Goal: Task Accomplishment & Management: Complete application form

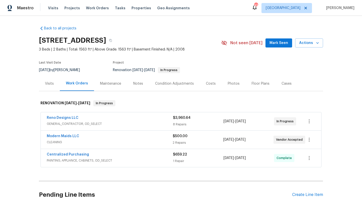
scroll to position [33, 0]
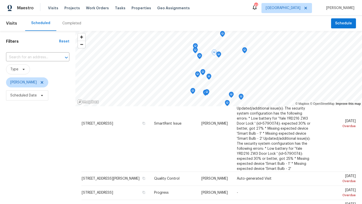
scroll to position [40, 0]
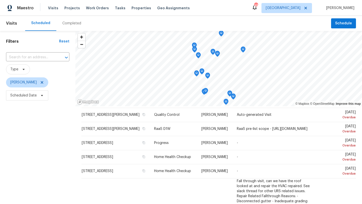
scroll to position [14, 0]
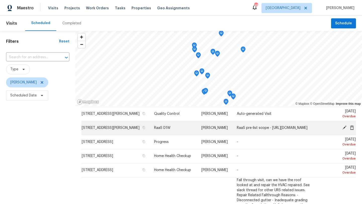
click at [344, 130] on icon at bounding box center [344, 128] width 4 height 4
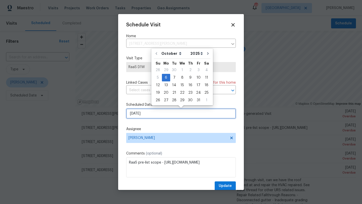
click at [158, 115] on input "10/6/2025" at bounding box center [181, 114] width 110 height 10
click at [173, 77] on div "7" at bounding box center [174, 77] width 8 height 7
type input "10/7/2025"
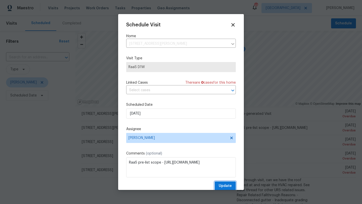
click at [224, 187] on span "Update" at bounding box center [225, 186] width 13 height 6
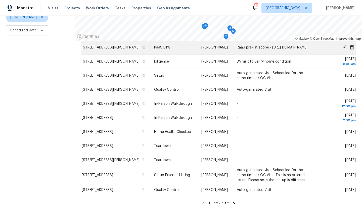
scroll to position [65, 0]
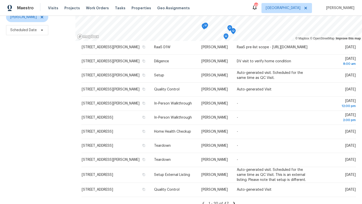
click at [232, 201] on icon at bounding box center [234, 203] width 5 height 5
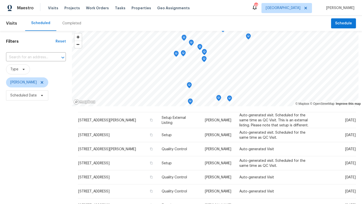
scroll to position [13, 0]
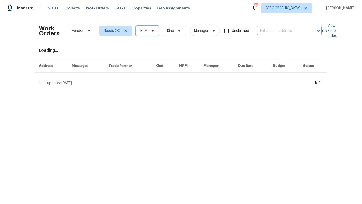
click at [143, 30] on span "HPM" at bounding box center [143, 30] width 7 height 5
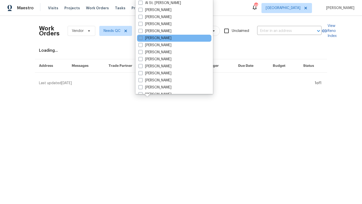
click at [149, 38] on label "[PERSON_NAME]" at bounding box center [154, 38] width 33 height 5
click at [142, 38] on input "[PERSON_NAME]" at bounding box center [139, 37] width 3 height 3
checkbox input "true"
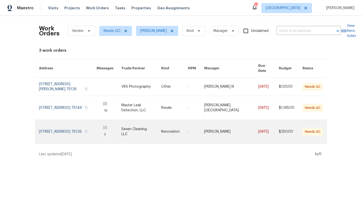
click at [142, 127] on link at bounding box center [141, 132] width 40 height 24
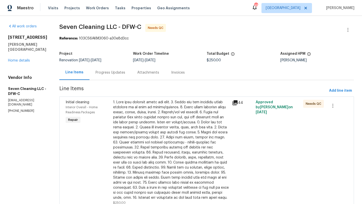
click at [143, 127] on div at bounding box center [171, 150] width 116 height 100
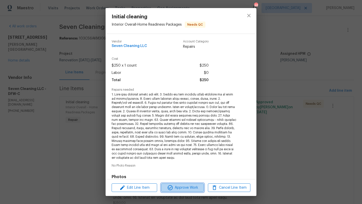
click at [191, 183] on button "Approve Work" at bounding box center [182, 187] width 42 height 9
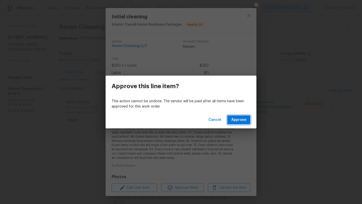
click at [236, 121] on span "Approve" at bounding box center [238, 120] width 15 height 6
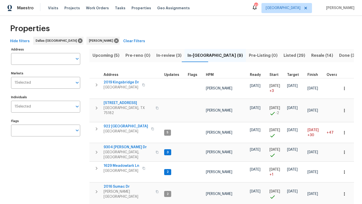
scroll to position [5, 0]
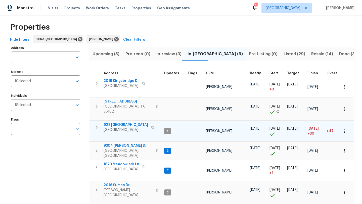
click at [121, 122] on span "922 [GEOGRAPHIC_DATA]" at bounding box center [125, 124] width 44 height 5
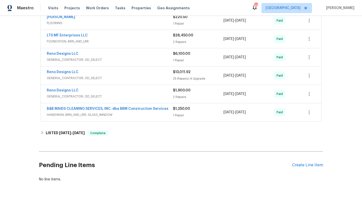
scroll to position [138, 0]
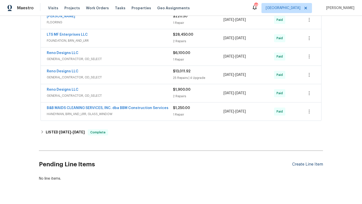
click at [308, 164] on div "Create Line Item" at bounding box center [307, 164] width 31 height 5
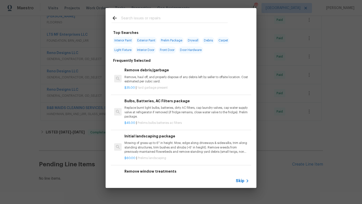
click at [156, 19] on input "text" at bounding box center [174, 19] width 106 height 8
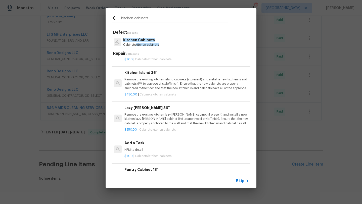
scroll to position [296, 0]
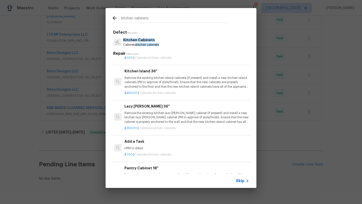
type input "kitchen cabinets"
click at [141, 142] on h6 "Add a Task" at bounding box center [186, 142] width 125 height 6
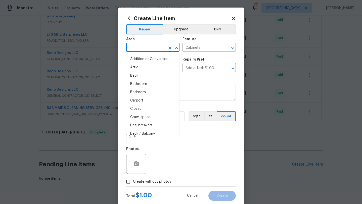
click at [143, 49] on input "text" at bounding box center [145, 48] width 39 height 8
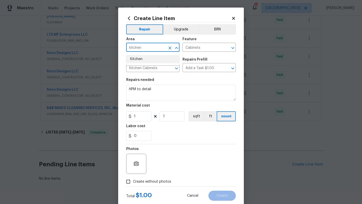
click at [145, 62] on li "Kitchen" at bounding box center [152, 59] width 53 height 8
type input "Kitchen"
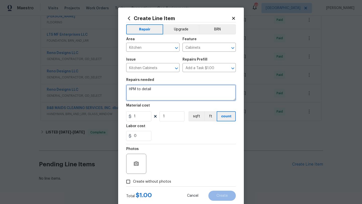
drag, startPoint x: 156, startPoint y: 90, endPoint x: 124, endPoint y: 90, distance: 32.7
click at [124, 90] on div "Create Line Item Repair Upgrade BRN Area Kitchen ​ Feature Cabinets ​ Issue Kit…" at bounding box center [181, 108] width 126 height 201
type textarea "Build 2 shelves and build 4 doors and install to match existing"
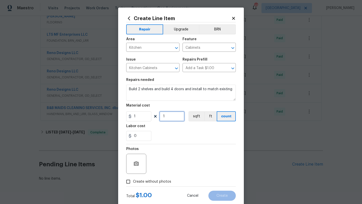
drag, startPoint x: 168, startPoint y: 117, endPoint x: 159, endPoint y: 117, distance: 9.0
click at [159, 117] on div "1 1 sqft ft count" at bounding box center [181, 116] width 110 height 10
type input "375"
click at [167, 181] on span "Create without photos" at bounding box center [152, 181] width 38 height 5
click at [133, 181] on input "Create without photos" at bounding box center [128, 182] width 10 height 10
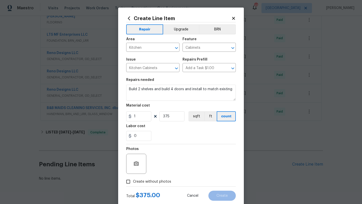
checkbox input "true"
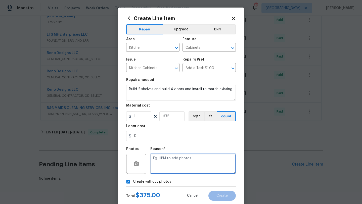
click at [174, 168] on textarea at bounding box center [192, 164] width 85 height 20
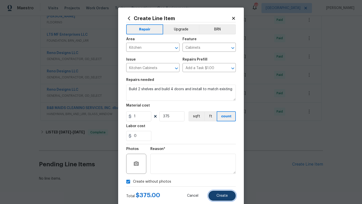
click at [220, 194] on span "Create" at bounding box center [221, 196] width 11 height 4
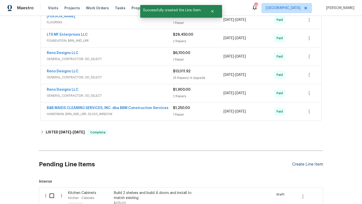
click at [296, 164] on div "Create Line Item" at bounding box center [307, 164] width 31 height 5
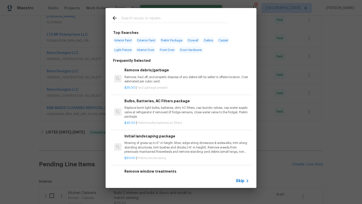
click at [155, 16] on input "text" at bounding box center [174, 19] width 106 height 8
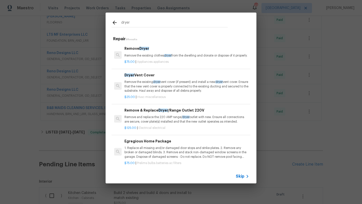
type input "dryer"
click at [155, 88] on p "Remove the existing dryer vent cover (if present) and install a new dryer vent …" at bounding box center [186, 86] width 125 height 13
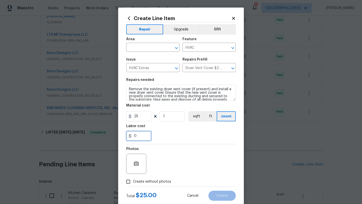
drag, startPoint x: 140, startPoint y: 134, endPoint x: 124, endPoint y: 134, distance: 15.3
click at [124, 134] on div "Create Line Item Repair Upgrade BRN Area ​ Feature HVAC ​ Issue HVAC Extras ​ R…" at bounding box center [181, 108] width 126 height 201
type input "5"
click at [149, 48] on input "text" at bounding box center [145, 48] width 39 height 8
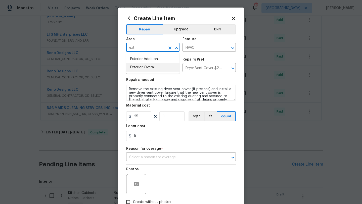
click at [153, 67] on li "Exterior Overall" at bounding box center [152, 67] width 53 height 8
type input "Exterior Overall"
click at [162, 200] on span "Create without photos" at bounding box center [152, 201] width 38 height 5
click at [133, 200] on input "Create without photos" at bounding box center [128, 202] width 10 height 10
checkbox input "true"
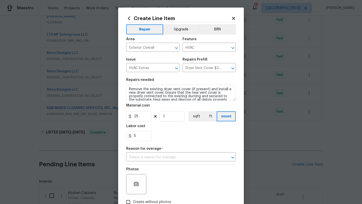
scroll to position [3, 0]
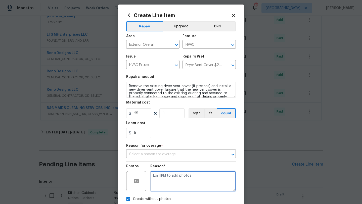
click at [174, 181] on textarea at bounding box center [192, 181] width 85 height 20
click at [182, 155] on input "text" at bounding box center [173, 154] width 95 height 8
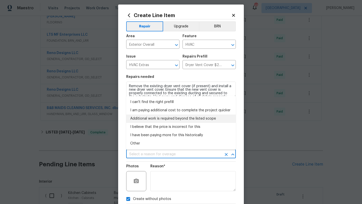
click at [175, 121] on li "Additional work is required beyond the listed scope" at bounding box center [181, 119] width 110 height 8
type input "Additional work is required beyond the listed scope"
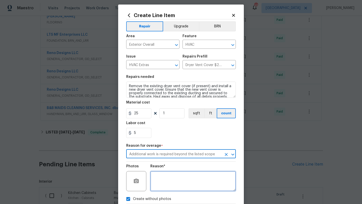
click at [185, 177] on textarea at bounding box center [192, 181] width 85 height 20
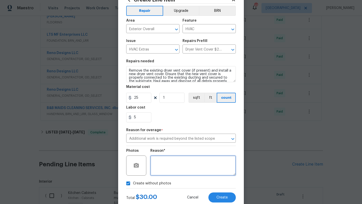
scroll to position [33, 0]
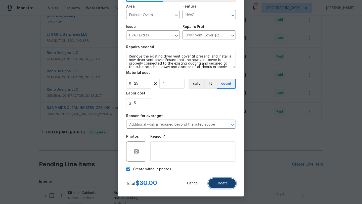
click at [220, 183] on span "Create" at bounding box center [221, 184] width 11 height 4
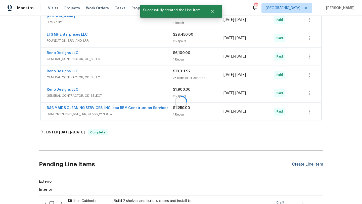
click at [302, 165] on div at bounding box center [181, 102] width 362 height 204
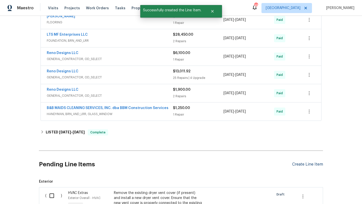
click at [304, 166] on div "Create Line Item" at bounding box center [307, 164] width 31 height 5
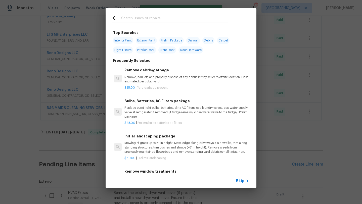
click at [163, 17] on input "text" at bounding box center [174, 19] width 106 height 8
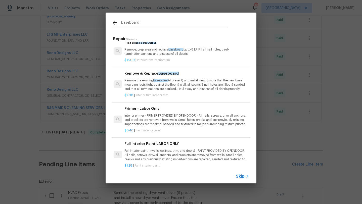
scroll to position [0, 0]
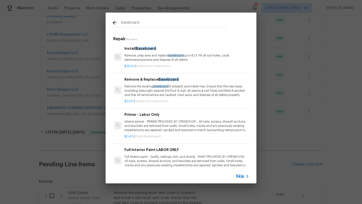
type input "baseboard"
click at [156, 60] on p "Remove, prep area and replace baseboard up to 8 LF. Fill all nail holes, caulk …" at bounding box center [186, 57] width 125 height 9
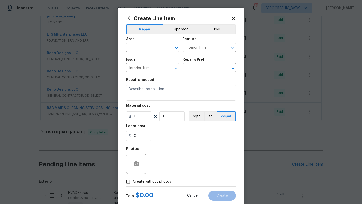
type input "Install Baseboard $16.00"
type textarea "Remove, prep area and replace baseboard up to 8 LF. Fill all nail holes, caulk …"
type input "16"
type input "1"
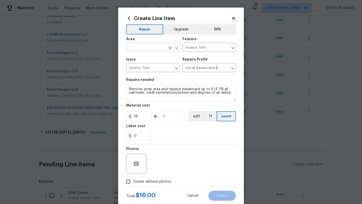
click at [141, 46] on input "text" at bounding box center [145, 48] width 39 height 8
click at [143, 66] on li "Interior Overall" at bounding box center [152, 67] width 53 height 8
type input "Interior Overall"
drag, startPoint x: 145, startPoint y: 97, endPoint x: 128, endPoint y: 86, distance: 20.8
click at [128, 86] on textarea "Remove, prep area and replace baseboard up to 8 LF. Fill all nail holes, caulk …" at bounding box center [181, 93] width 110 height 16
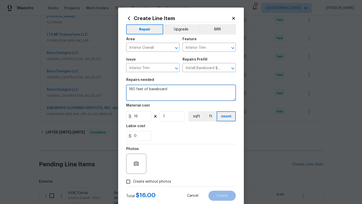
type textarea "160 feet of baseboard"
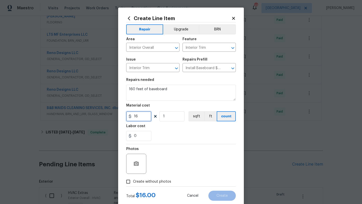
drag, startPoint x: 141, startPoint y: 117, endPoint x: 121, endPoint y: 116, distance: 19.3
click at [121, 117] on div "Create Line Item Repair Upgrade BRN Area Interior Overall ​ Feature Interior Tr…" at bounding box center [181, 108] width 126 height 201
type input "700"
click at [145, 179] on span "Create without photos" at bounding box center [152, 181] width 38 height 5
click at [133, 179] on input "Create without photos" at bounding box center [128, 182] width 10 height 10
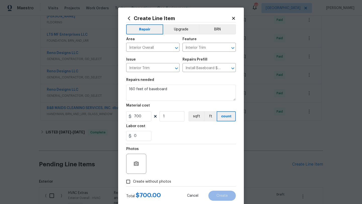
checkbox input "true"
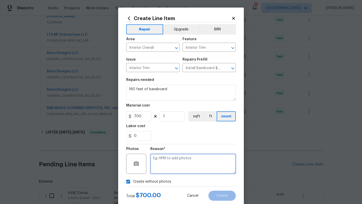
click at [169, 165] on textarea at bounding box center [192, 164] width 85 height 20
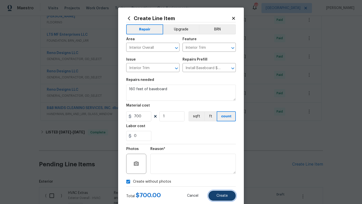
click at [215, 195] on button "Create" at bounding box center [221, 196] width 27 height 10
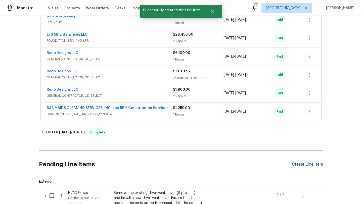
click at [298, 163] on div "Create Line Item" at bounding box center [307, 164] width 31 height 5
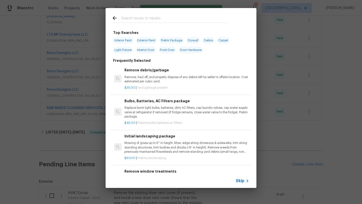
click at [153, 19] on input "text" at bounding box center [174, 19] width 106 height 8
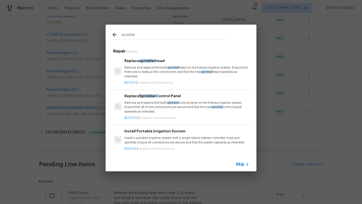
scroll to position [1, 0]
type input "sprinkler"
click at [239, 162] on span "Skip" at bounding box center [240, 164] width 9 height 5
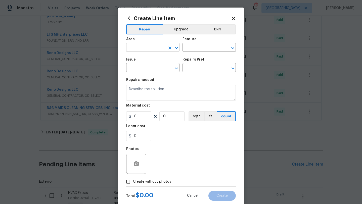
click at [148, 47] on input "text" at bounding box center [145, 48] width 39 height 8
click at [152, 69] on li "Exterior Overall" at bounding box center [152, 67] width 53 height 8
type input "Exterior Overall"
click at [190, 48] on input "text" at bounding box center [201, 48] width 39 height 8
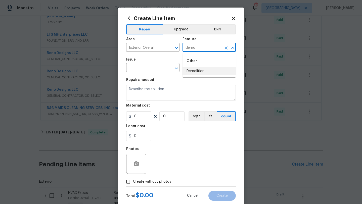
click at [191, 68] on li "Demolition" at bounding box center [208, 71] width 53 height 8
type input "Demolition"
click at [154, 68] on input "text" at bounding box center [145, 68] width 39 height 8
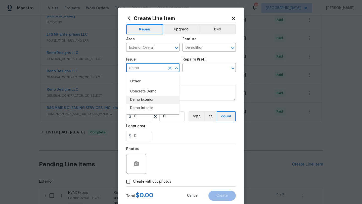
click at [156, 98] on li "Demo Exterior" at bounding box center [152, 100] width 53 height 8
type input "Demo Exterior"
click at [195, 71] on input "text" at bounding box center [201, 68] width 39 height 8
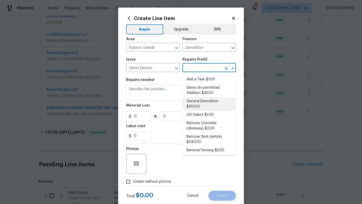
click at [201, 105] on li "General Demolition $150.00" at bounding box center [208, 104] width 53 height 14
type input "General Demolition $150.00"
type textarea "Decks, sheds, above ground pools,"
type input "150"
type input "1"
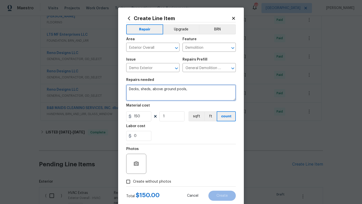
drag, startPoint x: 191, startPoint y: 87, endPoint x: 195, endPoint y: 93, distance: 7.1
click at [195, 93] on textarea "Decks, sheds, above ground pools," at bounding box center [181, 93] width 110 height 16
type textarea "sprinkler system"
click at [162, 180] on span "Create without photos" at bounding box center [152, 181] width 38 height 5
click at [133, 180] on input "Create without photos" at bounding box center [128, 182] width 10 height 10
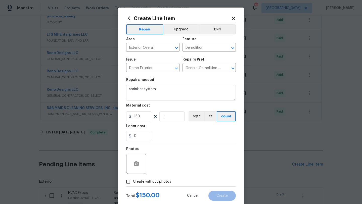
checkbox input "true"
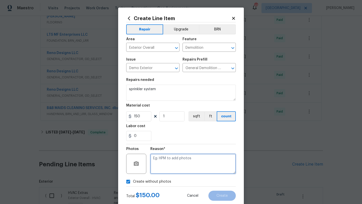
click at [173, 172] on textarea at bounding box center [192, 164] width 85 height 20
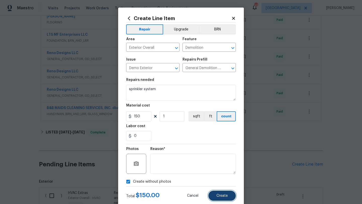
click at [221, 197] on span "Create" at bounding box center [221, 196] width 11 height 4
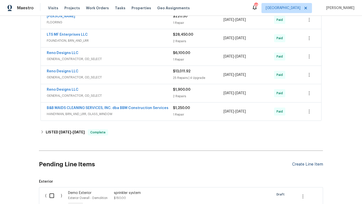
click at [311, 164] on div "Create Line Item" at bounding box center [307, 164] width 31 height 5
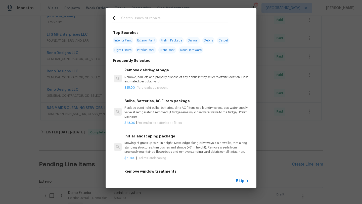
click at [160, 18] on input "text" at bounding box center [174, 19] width 106 height 8
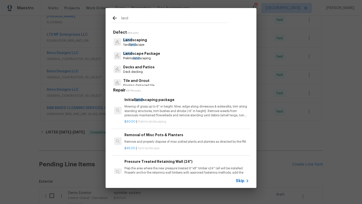
type input "land"
click at [140, 41] on p "Land scaping" at bounding box center [135, 39] width 24 height 5
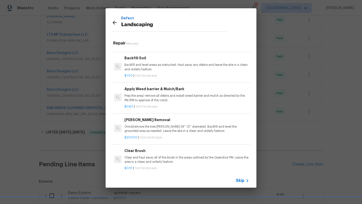
scroll to position [96, 0]
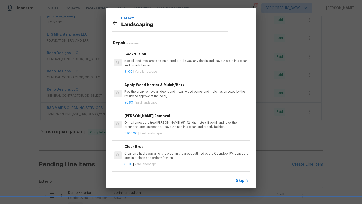
click at [147, 95] on p "Prep the area/ remove all debris and install weed barrier and mulch as directed…" at bounding box center [186, 94] width 125 height 9
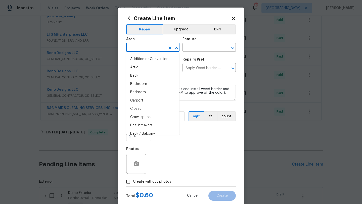
click at [154, 46] on input "text" at bounding box center [145, 48] width 39 height 8
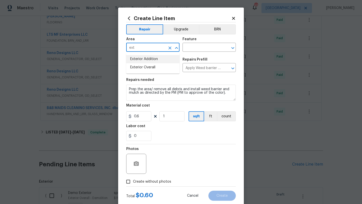
click at [153, 63] on li "Exterior Overall" at bounding box center [152, 67] width 53 height 8
type input "Exterior Overall"
click at [192, 47] on input "text" at bounding box center [201, 48] width 39 height 8
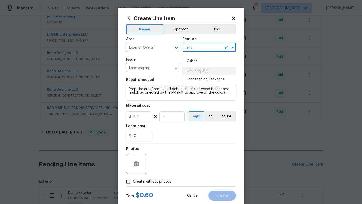
click at [192, 70] on li "Landscaping" at bounding box center [208, 71] width 53 height 8
type input "Landscaping"
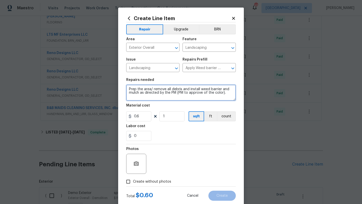
drag, startPoint x: 172, startPoint y: 97, endPoint x: 123, endPoint y: 83, distance: 50.3
click at [123, 83] on div "Create Line Item Repair Upgrade BRN Area Exterior Overall ​ Feature Landscaping…" at bounding box center [181, 108] width 126 height 201
type textarea "Cut down brush, add mulch and barrier to front and back yard beds."
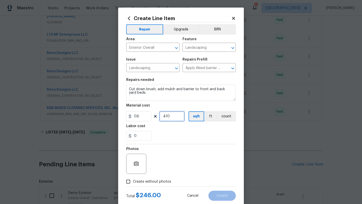
type input "410"
click at [147, 179] on span "Create without photos" at bounding box center [152, 181] width 38 height 5
click at [133, 179] on input "Create without photos" at bounding box center [128, 182] width 10 height 10
checkbox input "true"
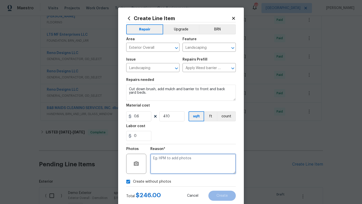
click at [163, 164] on textarea at bounding box center [192, 164] width 85 height 20
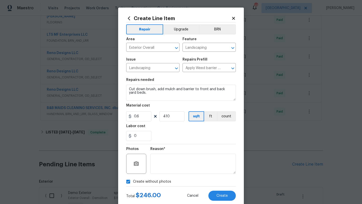
click at [207, 135] on div "0" at bounding box center [181, 136] width 110 height 10
drag, startPoint x: 170, startPoint y: 115, endPoint x: 155, endPoint y: 116, distance: 14.6
click at [155, 116] on div "0.6 410 sqft ft count" at bounding box center [181, 116] width 110 height 10
click at [140, 136] on input "0" at bounding box center [138, 136] width 25 height 10
click at [172, 118] on input "683" at bounding box center [171, 116] width 25 height 10
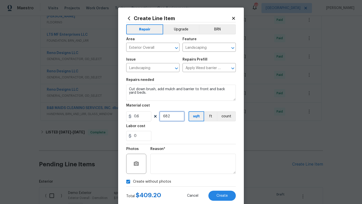
type input "682"
click at [167, 139] on div "0" at bounding box center [181, 136] width 110 height 10
click at [141, 138] on input "0" at bounding box center [138, 136] width 25 height 10
type input "0.8"
click at [174, 133] on div "0.8" at bounding box center [181, 136] width 110 height 10
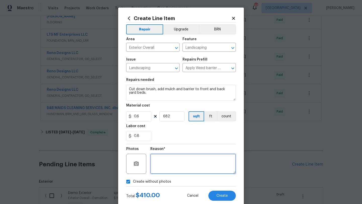
click at [177, 160] on textarea at bounding box center [192, 164] width 85 height 20
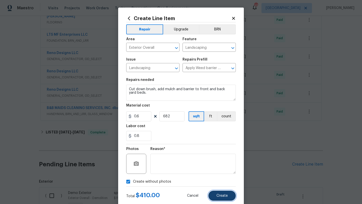
click at [218, 197] on span "Create" at bounding box center [221, 196] width 11 height 4
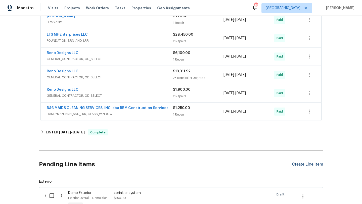
click at [306, 166] on div "Create Line Item" at bounding box center [307, 164] width 31 height 5
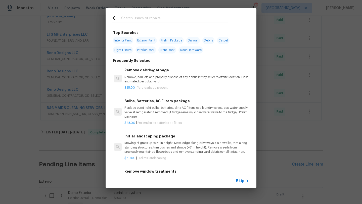
click at [157, 16] on input "text" at bounding box center [174, 19] width 106 height 8
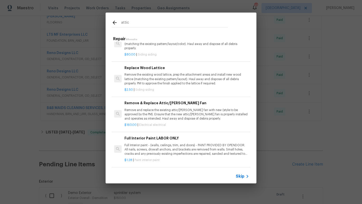
scroll to position [0, 0]
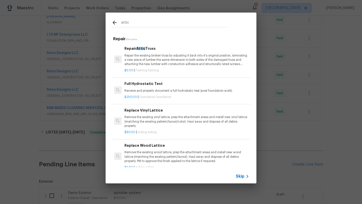
drag, startPoint x: 132, startPoint y: 23, endPoint x: 114, endPoint y: 23, distance: 17.8
click at [114, 23] on div "attic" at bounding box center [170, 24] width 116 height 8
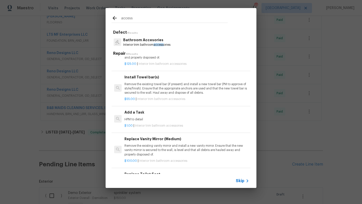
scroll to position [159, 0]
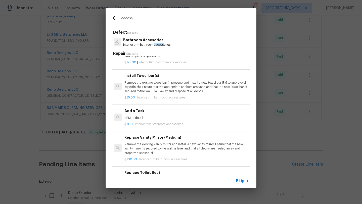
type input "access"
click at [135, 111] on h6 "Add a Task" at bounding box center [186, 111] width 125 height 6
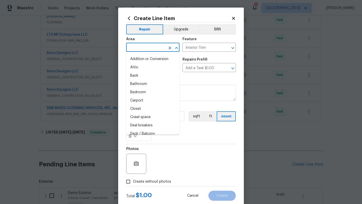
click at [147, 48] on input "text" at bounding box center [145, 48] width 39 height 8
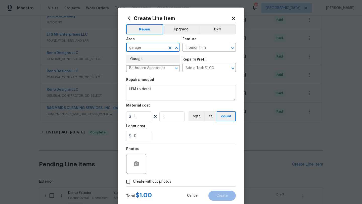
click at [146, 58] on li "Garage" at bounding box center [152, 59] width 53 height 8
type input "Garage"
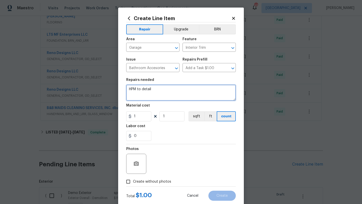
drag, startPoint x: 157, startPoint y: 91, endPoint x: 113, endPoint y: 89, distance: 44.2
click at [113, 89] on div "Create Line Item Repair Upgrade BRN Area Garage ​ Feature Interior Trim ​ Issue…" at bounding box center [181, 102] width 362 height 204
type textarea "build attic access cover"
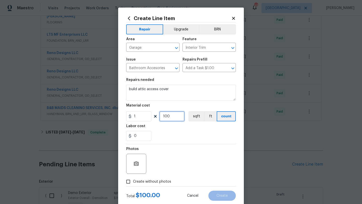
type input "100"
click at [152, 181] on span "Create without photos" at bounding box center [152, 181] width 38 height 5
click at [133, 181] on input "Create without photos" at bounding box center [128, 182] width 10 height 10
checkbox input "true"
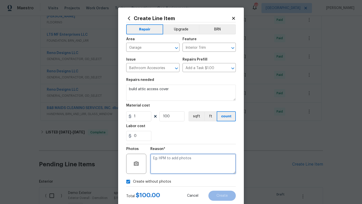
click at [163, 167] on textarea at bounding box center [192, 164] width 85 height 20
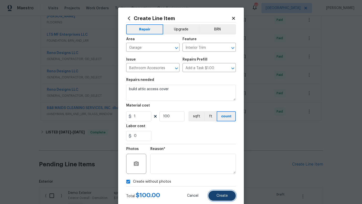
click at [220, 194] on span "Create" at bounding box center [221, 196] width 11 height 4
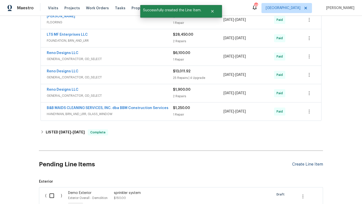
click at [295, 165] on div "Create Line Item" at bounding box center [307, 164] width 31 height 5
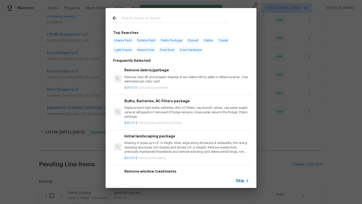
click at [158, 19] on input "text" at bounding box center [174, 19] width 106 height 8
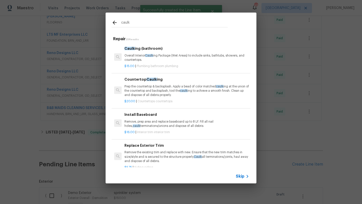
type input "caulk"
click at [156, 53] on p "Overall Interior Caulk ing Package (Wet Areas) to include sinks, bathtubs, show…" at bounding box center [186, 57] width 125 height 9
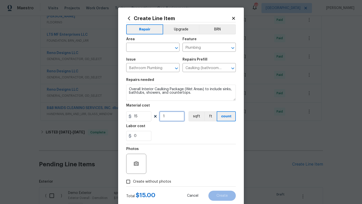
drag, startPoint x: 169, startPoint y: 115, endPoint x: 164, endPoint y: 116, distance: 4.8
click at [164, 116] on input "1" at bounding box center [171, 116] width 25 height 10
type input "12"
drag, startPoint x: 140, startPoint y: 135, endPoint x: 126, endPoint y: 135, distance: 14.8
click at [126, 135] on div "Create Line Item Repair Upgrade BRN Area ​ Feature Plumbing ​ Issue Bathroom Pl…" at bounding box center [181, 108] width 126 height 201
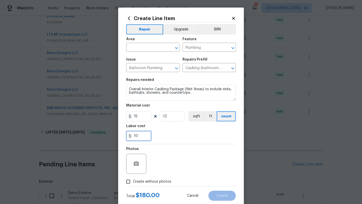
type input "10"
drag, startPoint x: 169, startPoint y: 115, endPoint x: 159, endPoint y: 115, distance: 9.5
click at [159, 115] on input "12" at bounding box center [171, 116] width 25 height 10
type input "2"
click at [156, 180] on span "Create without photos" at bounding box center [152, 181] width 38 height 5
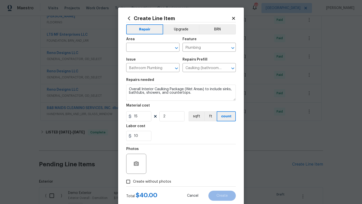
click at [133, 180] on input "Create without photos" at bounding box center [128, 182] width 10 height 10
checkbox input "true"
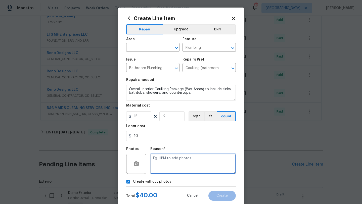
click at [161, 171] on textarea at bounding box center [192, 164] width 85 height 20
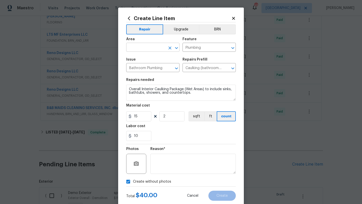
click at [158, 50] on input "text" at bounding box center [145, 48] width 39 height 8
click at [150, 58] on li "Bathroom" at bounding box center [152, 59] width 53 height 8
type input "Bathroom"
click at [219, 192] on button "Create" at bounding box center [221, 196] width 27 height 10
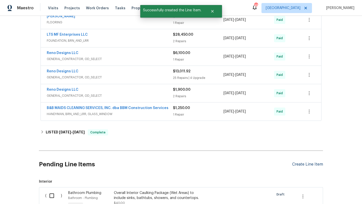
click at [297, 166] on div "Create Line Item" at bounding box center [307, 164] width 31 height 5
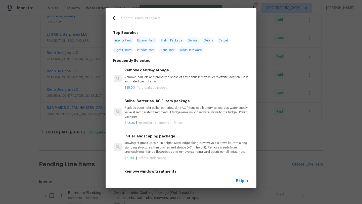
click at [169, 19] on input "text" at bounding box center [174, 19] width 106 height 8
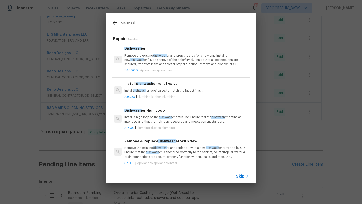
scroll to position [3, 0]
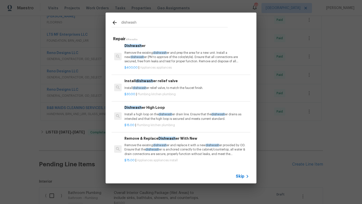
type input "dishwash"
click at [180, 149] on p "Remove the existing dishwash er and replace it with a new dishwash er provided …" at bounding box center [186, 149] width 125 height 13
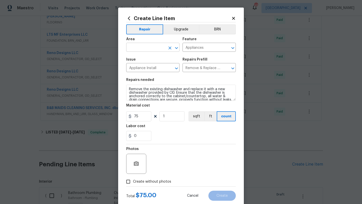
click at [157, 46] on input "text" at bounding box center [145, 48] width 39 height 8
type input "d"
click at [140, 59] on li "Kitchen" at bounding box center [152, 59] width 53 height 8
type input "Kitchen"
drag, startPoint x: 141, startPoint y: 118, endPoint x: 128, endPoint y: 118, distance: 13.1
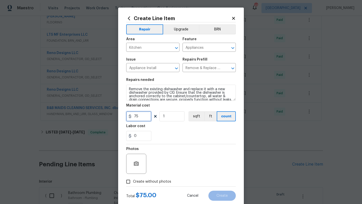
click at [128, 118] on div "75" at bounding box center [138, 116] width 25 height 10
type input "50"
click at [153, 182] on span "Create without photos" at bounding box center [152, 181] width 38 height 5
click at [133, 182] on input "Create without photos" at bounding box center [128, 182] width 10 height 10
checkbox input "true"
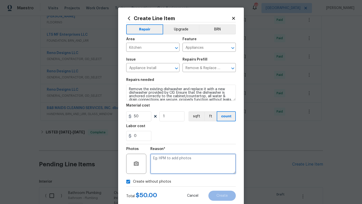
click at [168, 169] on textarea at bounding box center [192, 164] width 85 height 20
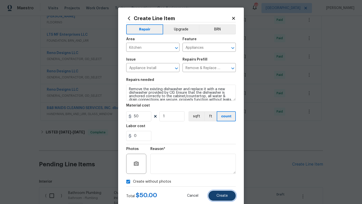
click at [219, 195] on span "Create" at bounding box center [221, 196] width 11 height 4
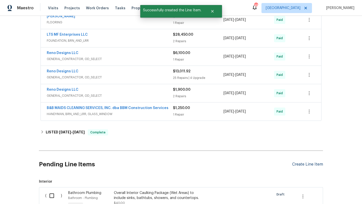
click at [296, 165] on div "Create Line Item" at bounding box center [307, 164] width 31 height 5
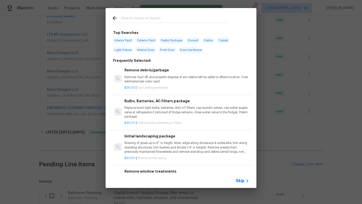
click at [168, 19] on input "text" at bounding box center [174, 19] width 106 height 8
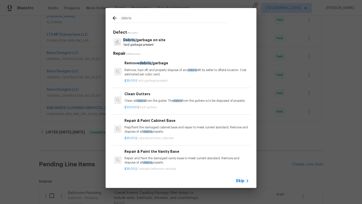
type input "debris"
click at [153, 70] on p "Remove, haul off, and properly dispose of any debris left by seller to offsite …" at bounding box center [186, 72] width 125 height 9
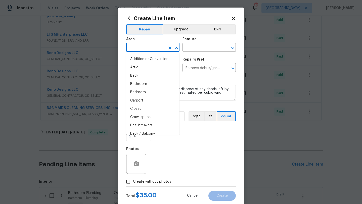
click at [149, 47] on input "text" at bounding box center [145, 48] width 39 height 8
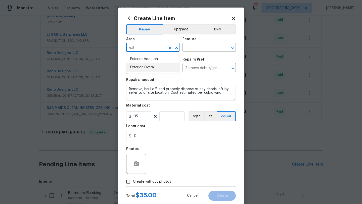
click at [147, 68] on li "Exterior Overall" at bounding box center [152, 67] width 53 height 8
type input "Exterior Overall"
click at [195, 47] on input "text" at bounding box center [201, 48] width 39 height 8
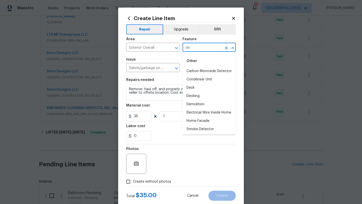
type input "d"
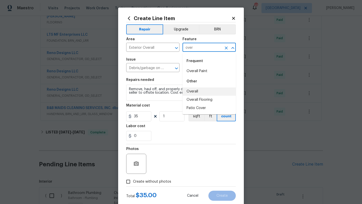
click at [193, 91] on li "Overall" at bounding box center [208, 91] width 53 height 8
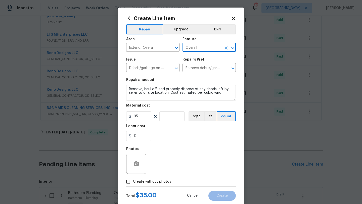
type input "Overall"
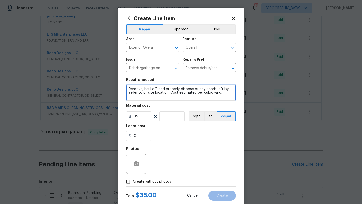
drag, startPoint x: 223, startPoint y: 97, endPoint x: 124, endPoint y: 86, distance: 98.8
click at [124, 86] on div "Create Line Item Repair Upgrade BRN Area Exterior Overall ​ Feature Overall ​ I…" at bounding box center [181, 108] width 126 height 201
type textarea "Remove pile of debris that someone dumped behind the house"
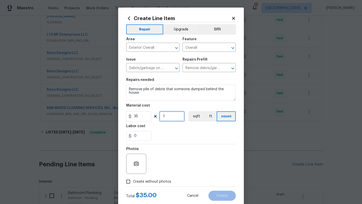
drag, startPoint x: 170, startPoint y: 117, endPoint x: 154, endPoint y: 115, distance: 15.7
click at [154, 115] on div "35 1 sqft ft count" at bounding box center [181, 116] width 110 height 10
type input "11"
drag, startPoint x: 140, startPoint y: 136, endPoint x: 128, endPoint y: 136, distance: 11.3
click at [128, 136] on div "0" at bounding box center [138, 136] width 25 height 10
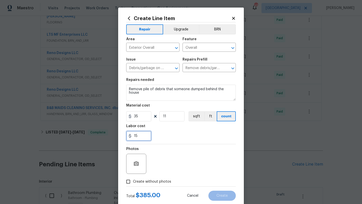
type input "15"
click at [160, 180] on span "Create without photos" at bounding box center [152, 181] width 38 height 5
click at [133, 180] on input "Create without photos" at bounding box center [128, 182] width 10 height 10
checkbox input "true"
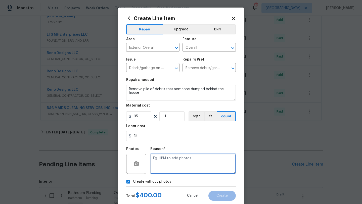
click at [167, 172] on textarea at bounding box center [192, 164] width 85 height 20
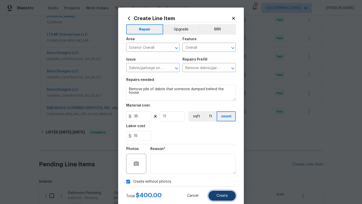
click at [221, 197] on span "Create" at bounding box center [221, 196] width 11 height 4
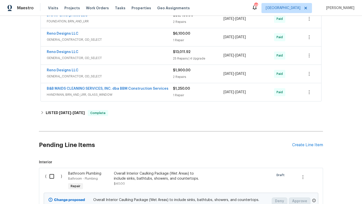
scroll to position [158, 0]
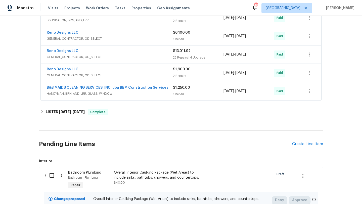
click at [54, 176] on input "checkbox" at bounding box center [53, 175] width 14 height 11
checkbox input "true"
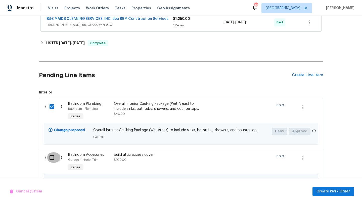
click at [52, 156] on input "checkbox" at bounding box center [53, 157] width 14 height 11
checkbox input "true"
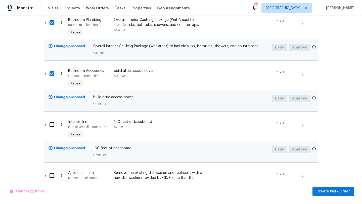
click at [52, 123] on input "checkbox" at bounding box center [53, 124] width 14 height 11
checkbox input "true"
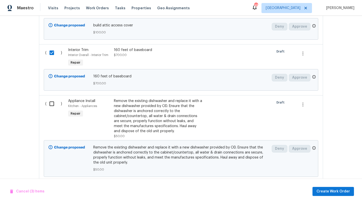
click at [52, 103] on input "checkbox" at bounding box center [53, 103] width 14 height 11
checkbox input "true"
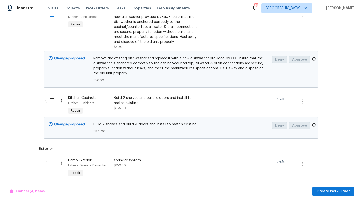
click at [52, 103] on input "checkbox" at bounding box center [53, 100] width 14 height 11
checkbox input "true"
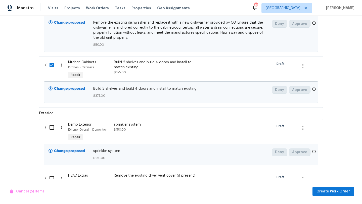
scroll to position [542, 0]
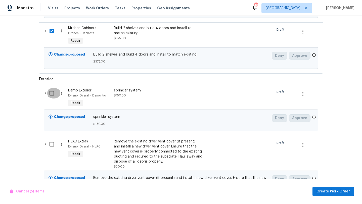
click at [52, 94] on input "checkbox" at bounding box center [53, 93] width 14 height 11
checkbox input "true"
click at [51, 145] on input "checkbox" at bounding box center [53, 144] width 14 height 11
checkbox input "true"
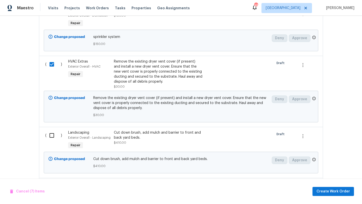
scroll to position [634, 0]
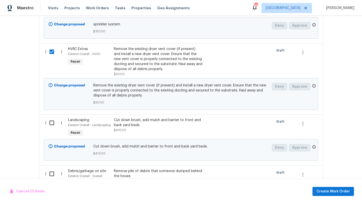
click at [52, 125] on input "checkbox" at bounding box center [53, 123] width 14 height 11
checkbox input "true"
click at [52, 173] on input "checkbox" at bounding box center [53, 174] width 14 height 11
checkbox input "true"
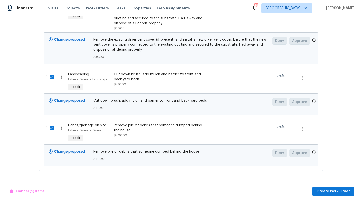
scroll to position [682, 0]
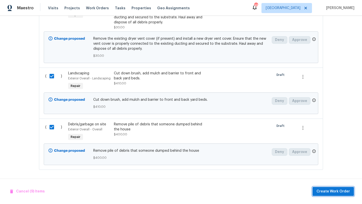
click at [319, 193] on span "Create Work Order" at bounding box center [332, 191] width 33 height 6
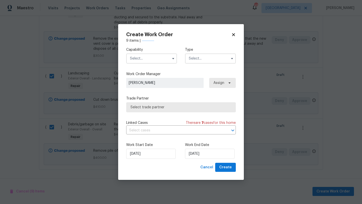
checkbox input "false"
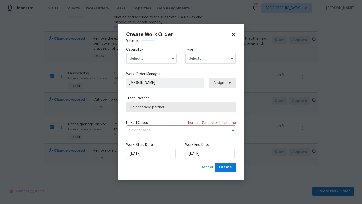
checkbox input "false"
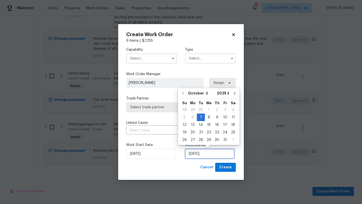
click at [210, 150] on input "[DATE]" at bounding box center [209, 154] width 49 height 10
click at [208, 118] on div "8" at bounding box center [209, 117] width 8 height 7
type input "[DATE]"
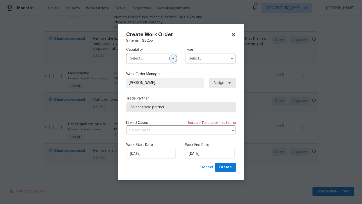
click at [171, 60] on icon "button" at bounding box center [173, 59] width 4 height 4
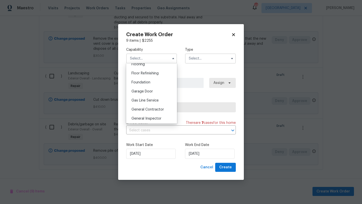
scroll to position [201, 0]
click at [155, 107] on span "General Contractor" at bounding box center [147, 108] width 32 height 4
type input "General Contractor"
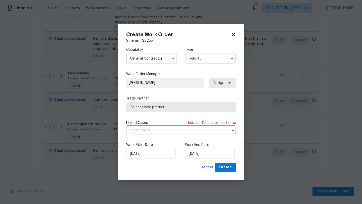
click at [203, 58] on input "text" at bounding box center [210, 58] width 51 height 10
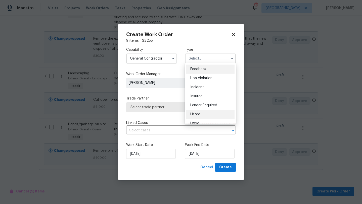
click at [201, 116] on div "Listed" at bounding box center [210, 114] width 48 height 9
type input "Listed"
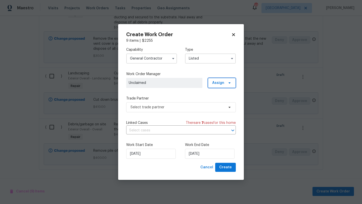
click at [217, 83] on span "Assign" at bounding box center [218, 82] width 12 height 5
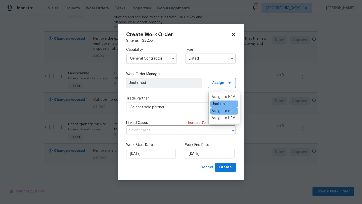
click at [219, 111] on div "Assign to me" at bounding box center [222, 111] width 22 height 5
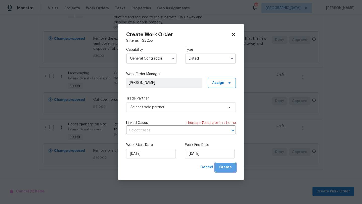
click at [226, 167] on span "Create" at bounding box center [225, 167] width 13 height 6
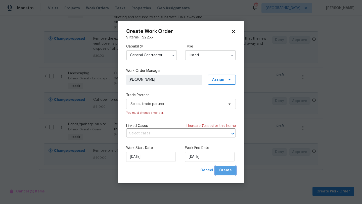
click at [230, 172] on span "Create" at bounding box center [225, 170] width 13 height 6
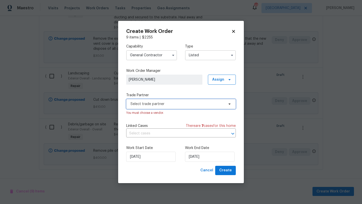
click at [230, 103] on icon at bounding box center [229, 103] width 2 height 1
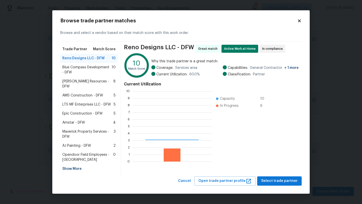
scroll to position [70, 80]
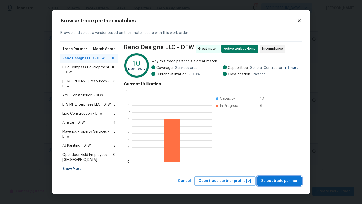
click at [278, 178] on span "Select trade partner" at bounding box center [279, 181] width 36 height 6
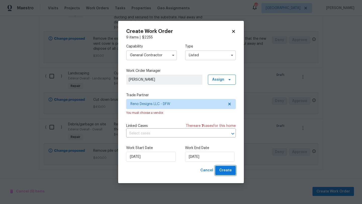
click at [227, 171] on span "Create" at bounding box center [225, 170] width 13 height 6
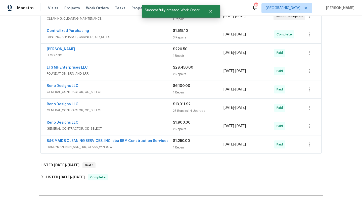
scroll to position [100, 0]
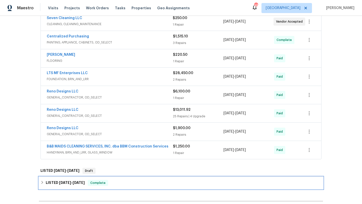
click at [43, 182] on icon at bounding box center [42, 182] width 2 height 3
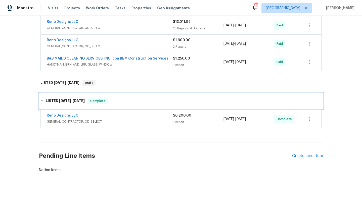
scroll to position [190, 0]
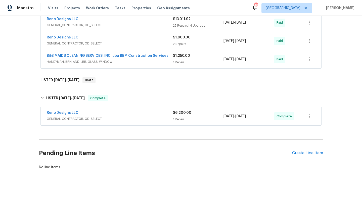
click at [103, 117] on span "GENERAL_CONTRACTOR, OD_SELECT" at bounding box center [110, 118] width 126 height 5
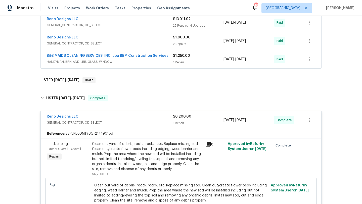
click at [115, 118] on div "Reno Designs LLC" at bounding box center [110, 117] width 126 height 6
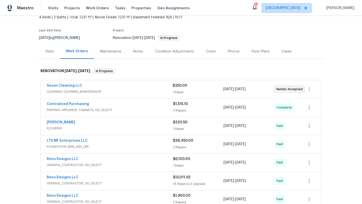
scroll to position [34, 0]
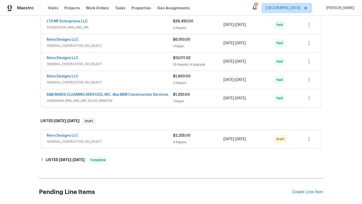
scroll to position [155, 0]
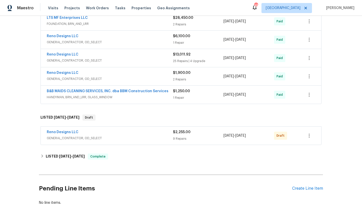
click at [120, 130] on div "Reno Designs LLC" at bounding box center [110, 133] width 126 height 6
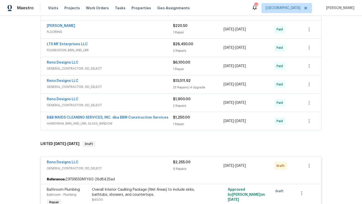
scroll to position [136, 0]
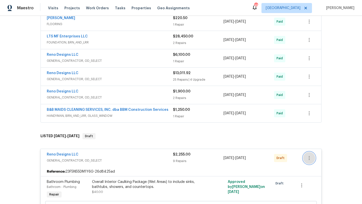
click at [310, 159] on icon "button" at bounding box center [309, 158] width 6 height 6
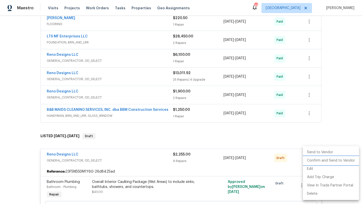
click at [314, 160] on li "Confirm and Send to Vendor" at bounding box center [331, 160] width 56 height 8
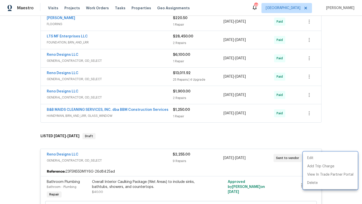
click at [261, 136] on div at bounding box center [181, 102] width 362 height 204
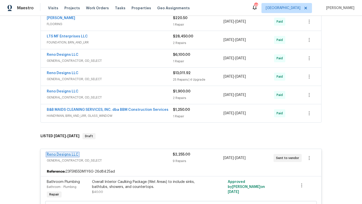
click at [68, 154] on link "Reno Designs LLC" at bounding box center [63, 155] width 32 height 4
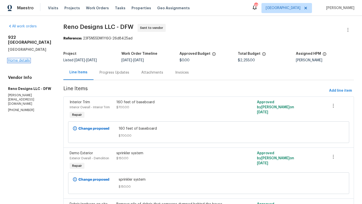
click at [21, 59] on link "Home details" at bounding box center [19, 61] width 22 height 4
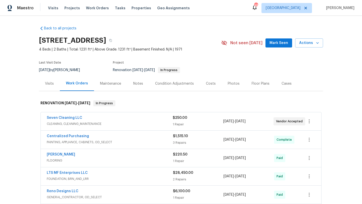
click at [282, 40] on span "Mark Seen" at bounding box center [278, 43] width 19 height 6
